Goal: Ask a question

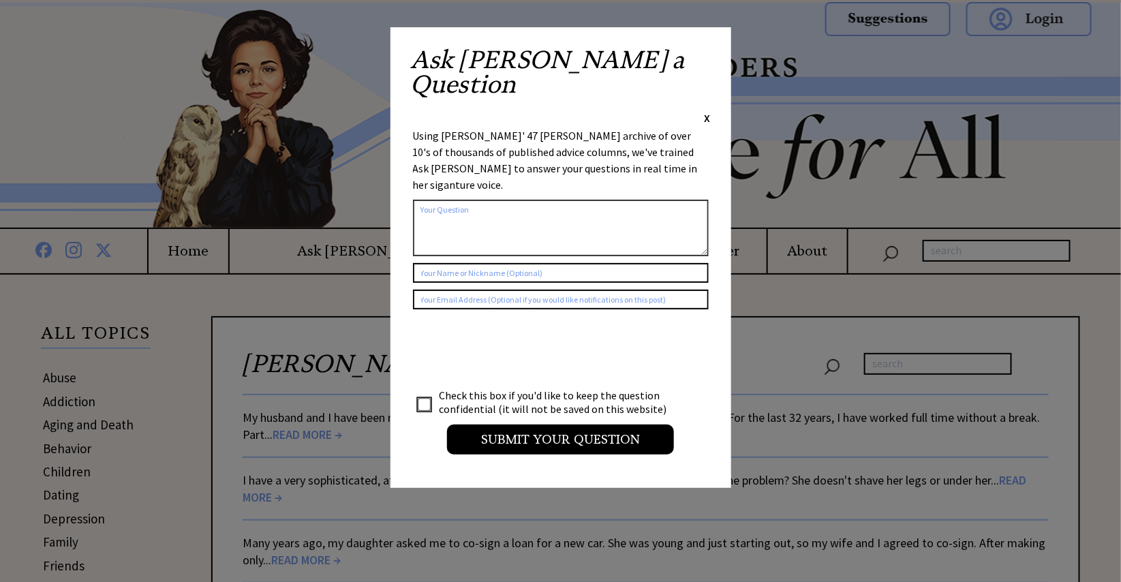
click at [709, 69] on div "Ask [PERSON_NAME] a Question X" at bounding box center [561, 87] width 300 height 78
click at [707, 111] on span "X" at bounding box center [708, 118] width 6 height 14
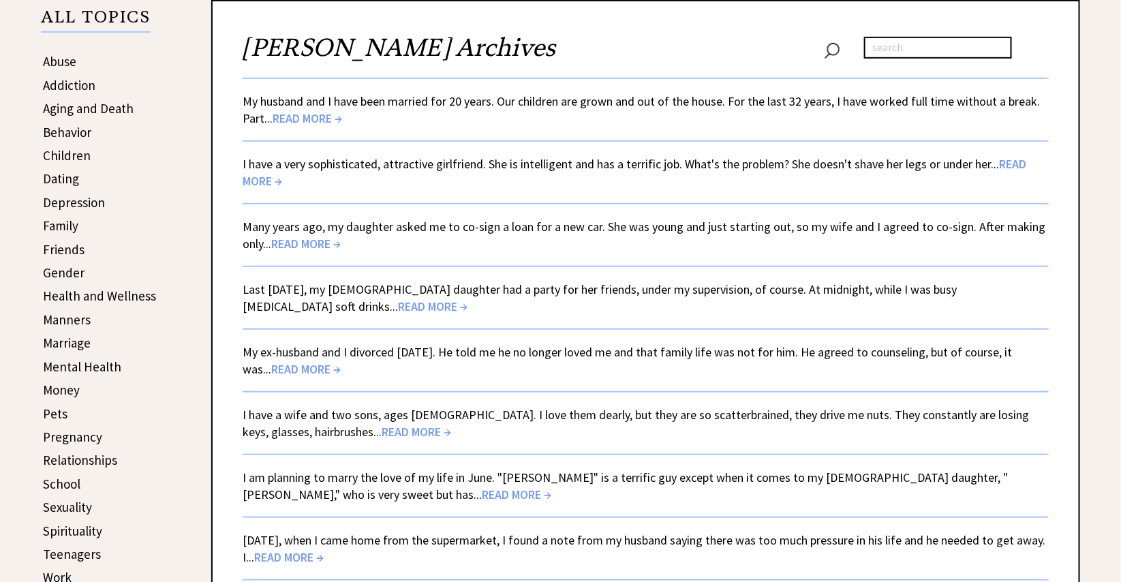
scroll to position [500, 0]
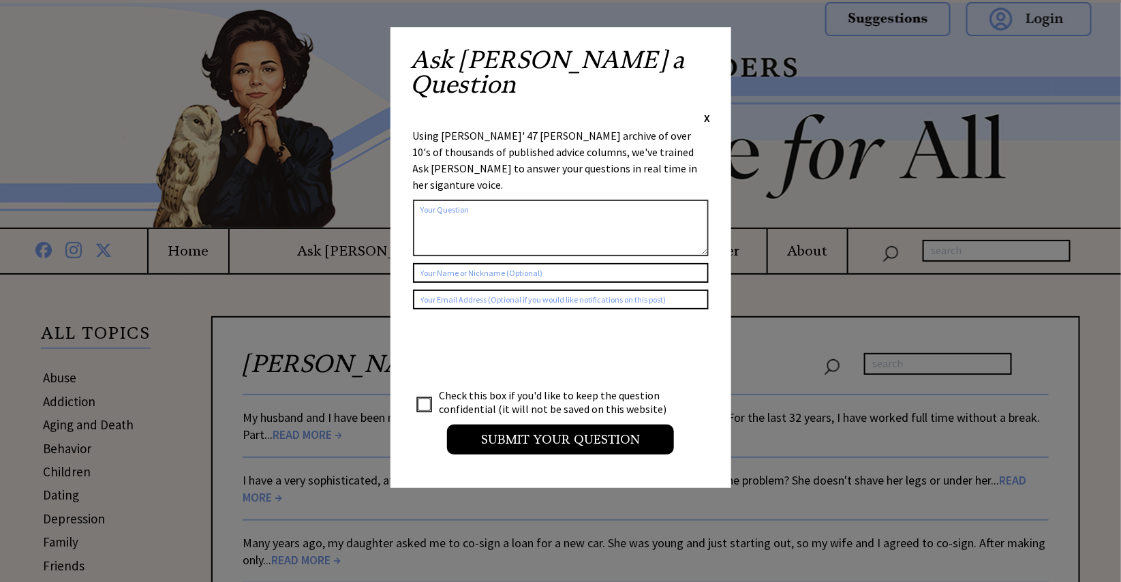
click at [448, 200] on textarea at bounding box center [561, 228] width 296 height 57
type textarea "Ann reply to destination vs. journey"
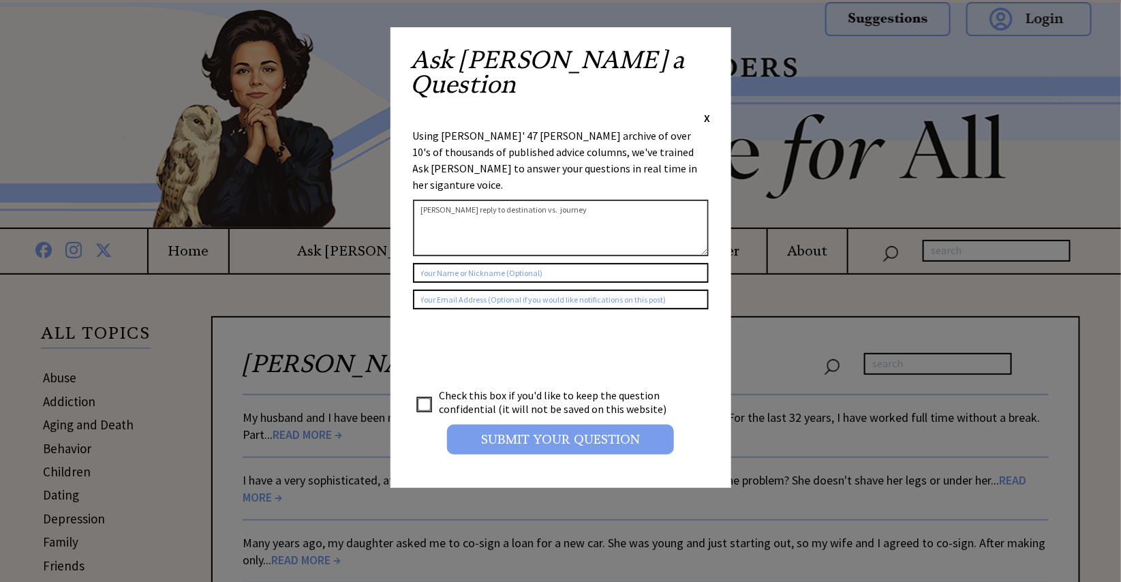
click at [528, 425] on input "Submit your Question" at bounding box center [560, 440] width 227 height 30
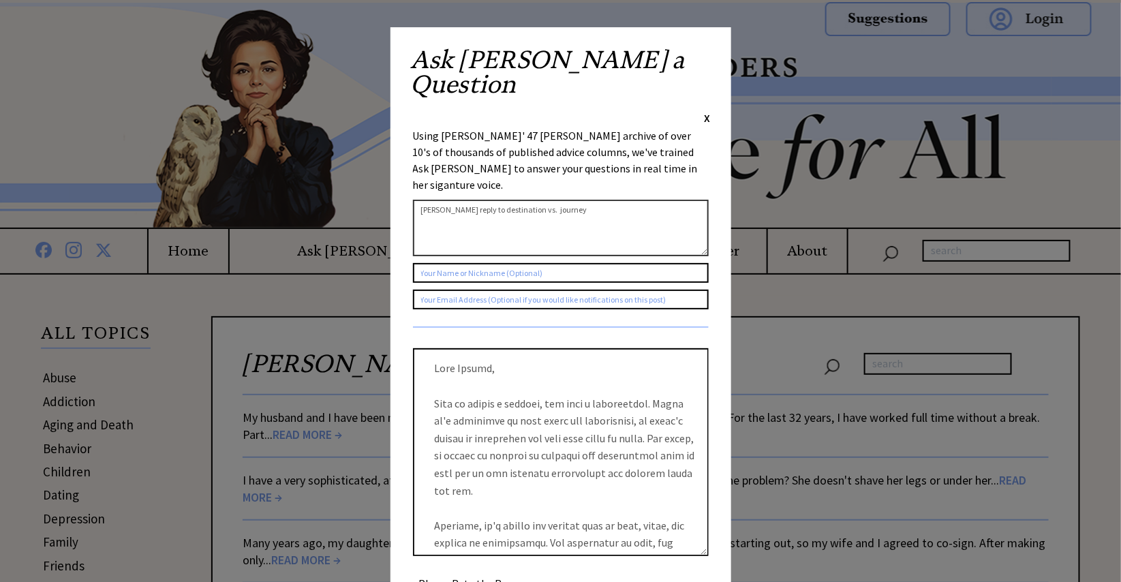
click at [714, 343] on div "Ask Ann a Question X Using Ann Landers' 47 vear archive of over 10's of thousan…" at bounding box center [560, 375] width 341 height 696
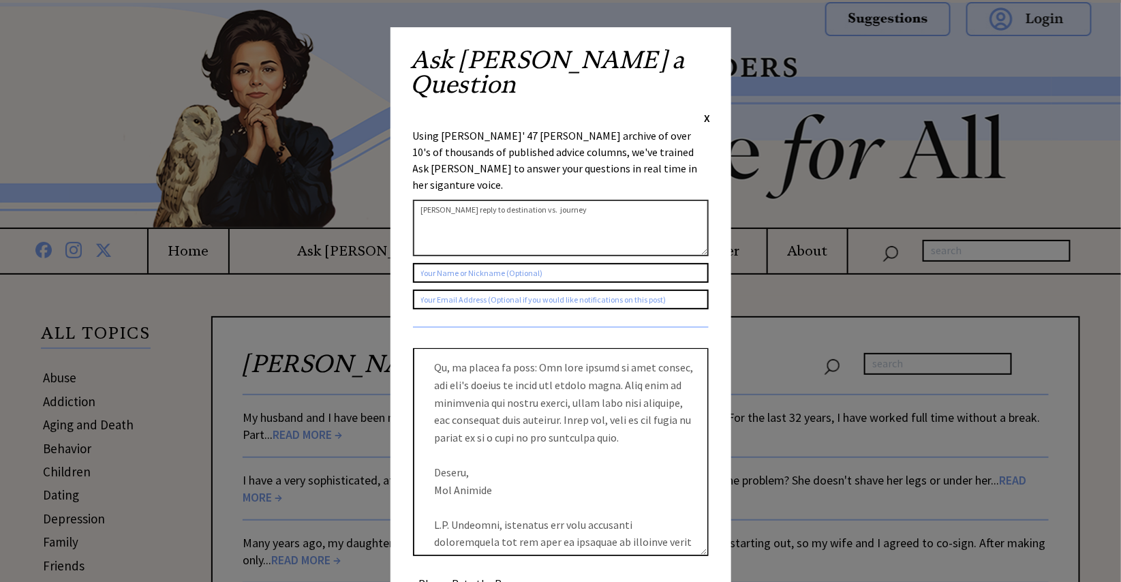
scroll to position [418, 0]
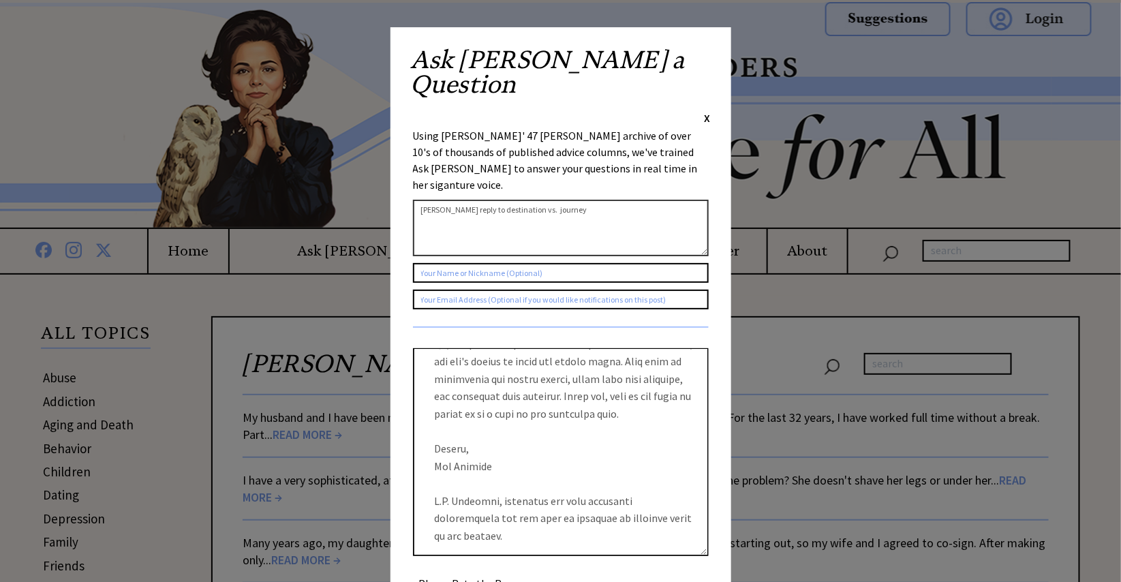
drag, startPoint x: 436, startPoint y: 310, endPoint x: 684, endPoint y: 485, distance: 303.3
click at [685, 489] on textarea at bounding box center [561, 452] width 296 height 208
click at [709, 111] on span "X" at bounding box center [708, 118] width 6 height 14
